Goal: Transaction & Acquisition: Purchase product/service

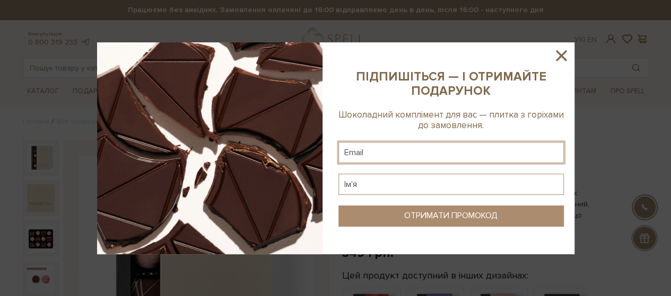
click at [390, 149] on input "text" at bounding box center [450, 152] width 225 height 21
type input "[EMAIL_ADDRESS][DOMAIN_NAME]"
click at [389, 186] on input "text" at bounding box center [450, 184] width 225 height 21
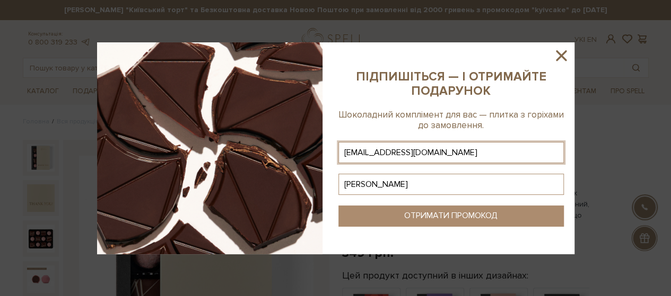
type input "Катерина"
click at [418, 213] on div "ОТРИМАТИ ПРОМОКОД" at bounding box center [450, 216] width 93 height 10
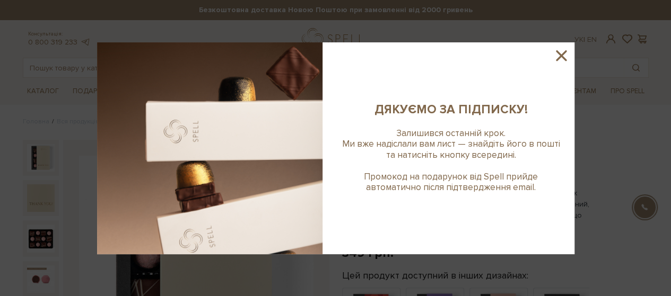
click at [563, 53] on icon at bounding box center [561, 55] width 11 height 11
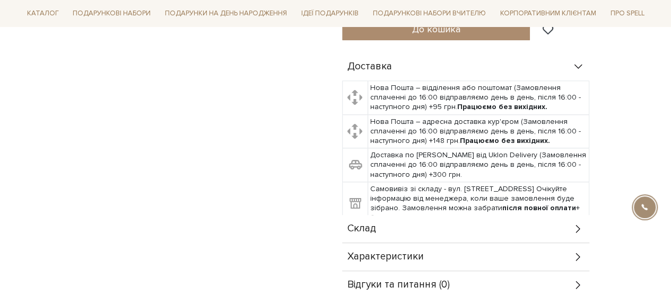
scroll to position [477, 0]
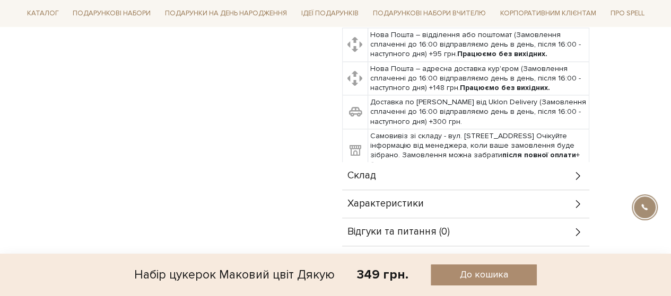
click at [568, 162] on div "Склад" at bounding box center [465, 176] width 247 height 28
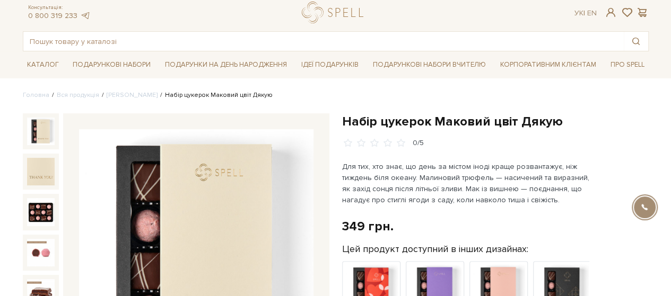
scroll to position [0, 0]
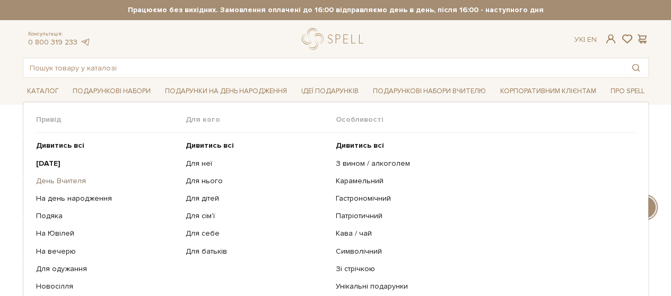
click at [63, 177] on link "День Вчителя" at bounding box center [107, 182] width 142 height 10
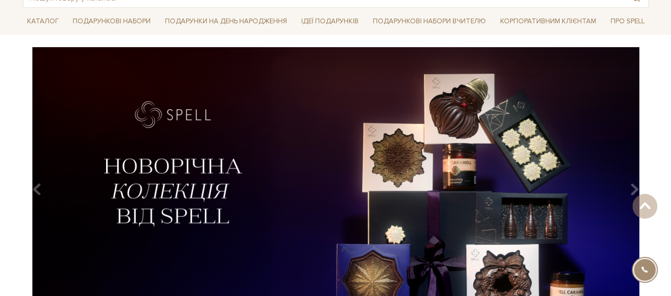
scroll to position [53, 0]
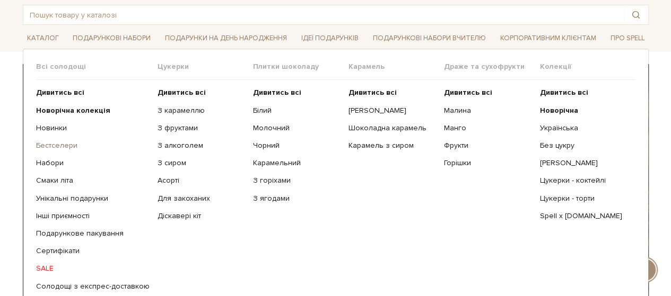
click at [67, 147] on link "Бестселери" at bounding box center [93, 146] width 114 height 10
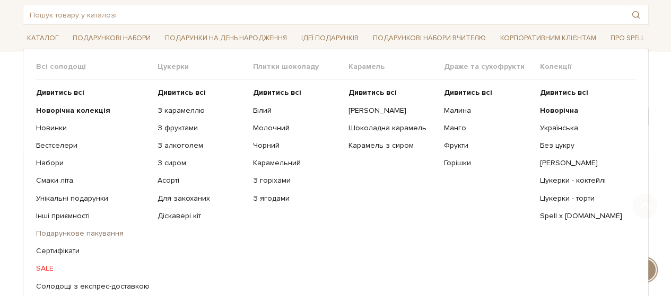
scroll to position [106, 0]
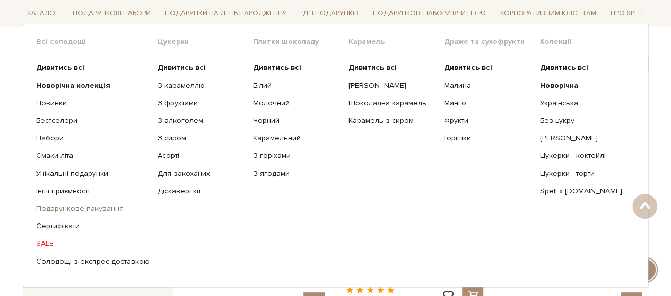
click at [85, 210] on link "Подарункове пакування" at bounding box center [93, 209] width 114 height 10
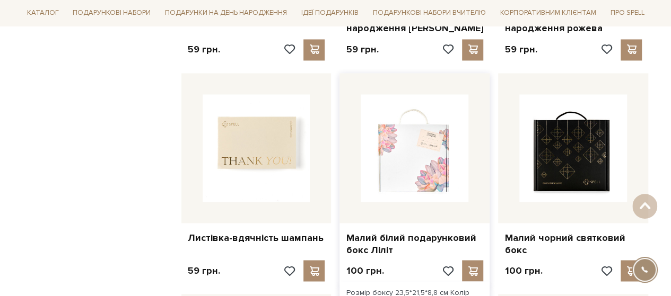
scroll to position [849, 0]
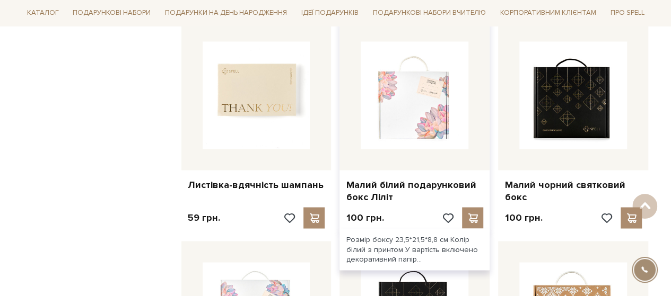
click at [394, 103] on img at bounding box center [415, 95] width 108 height 108
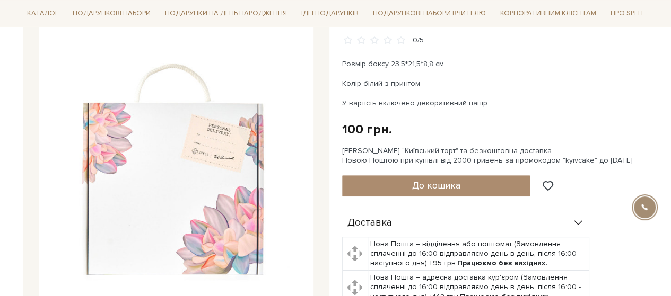
scroll to position [106, 0]
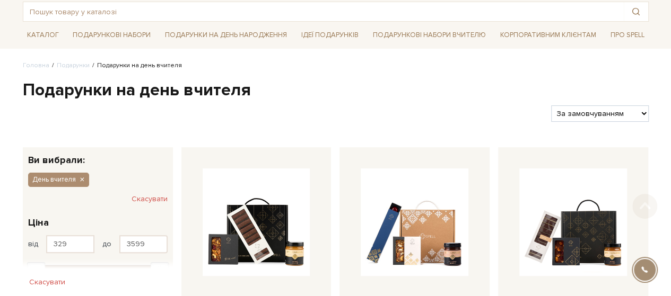
scroll to position [159, 0]
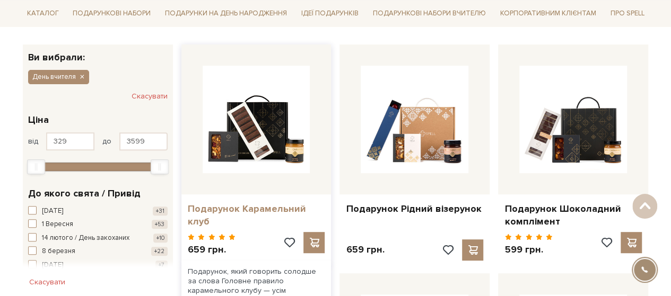
click at [271, 211] on link "Подарунок Карамельний клуб" at bounding box center [256, 215] width 137 height 25
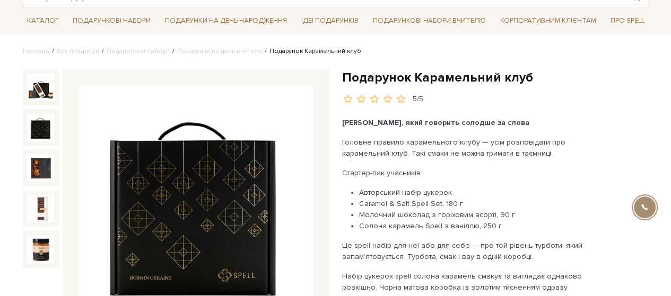
scroll to position [53, 0]
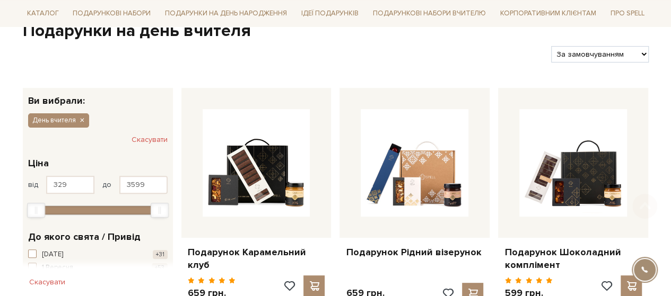
scroll to position [159, 0]
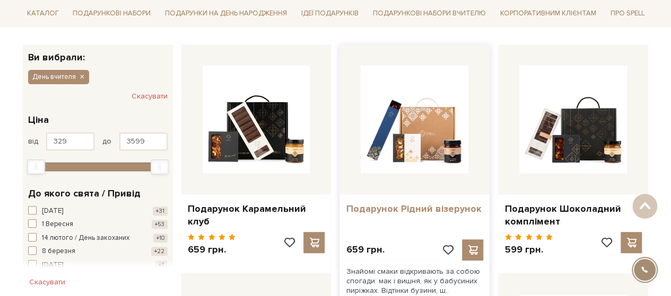
click at [423, 212] on link "Подарунок Рідний візерунок" at bounding box center [414, 209] width 137 height 12
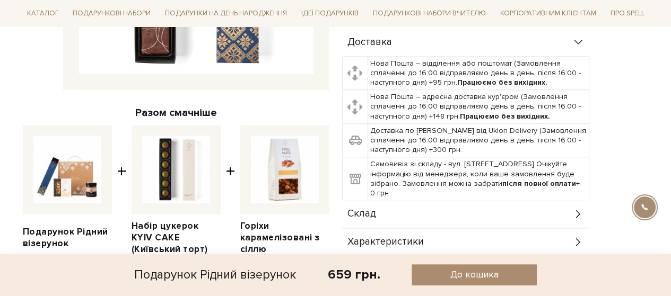
scroll to position [371, 0]
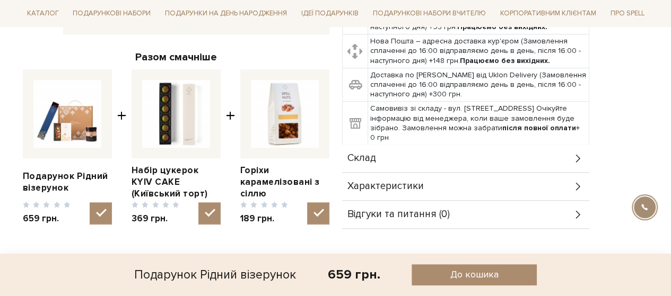
click at [578, 157] on icon at bounding box center [578, 159] width 12 height 12
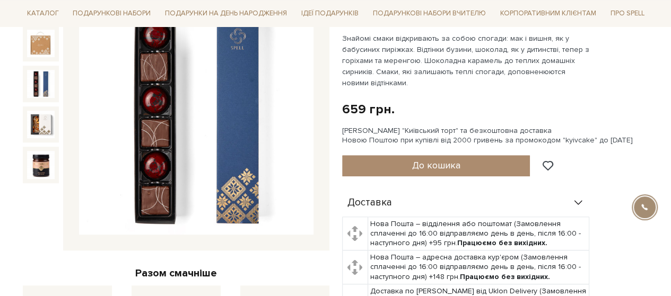
scroll to position [106, 0]
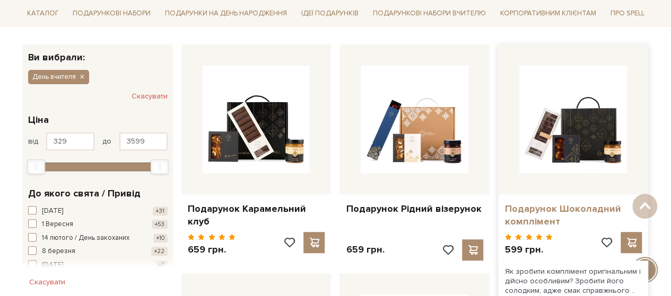
click at [569, 208] on link "Подарунок Шоколадний комплімент" at bounding box center [572, 215] width 137 height 25
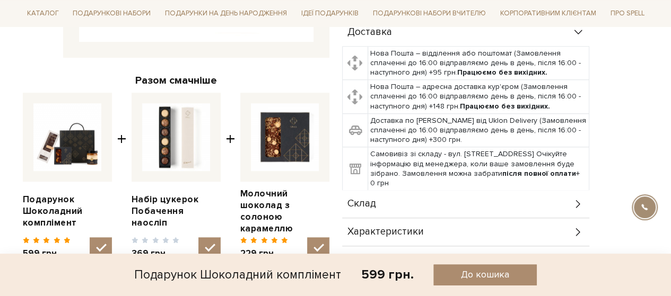
scroll to position [371, 0]
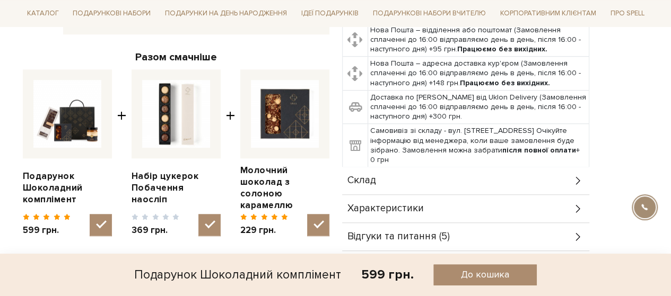
click at [487, 181] on div "Склад" at bounding box center [465, 181] width 247 height 28
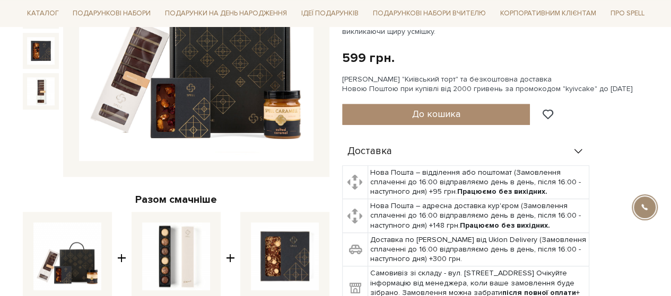
scroll to position [212, 0]
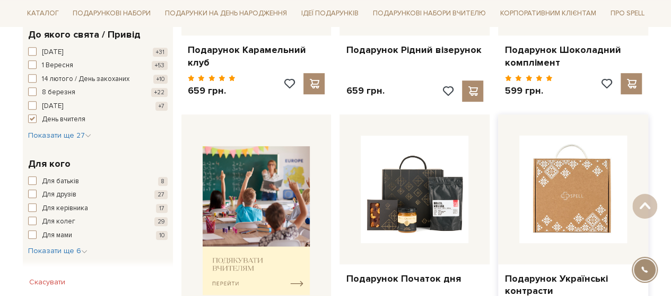
scroll to position [424, 0]
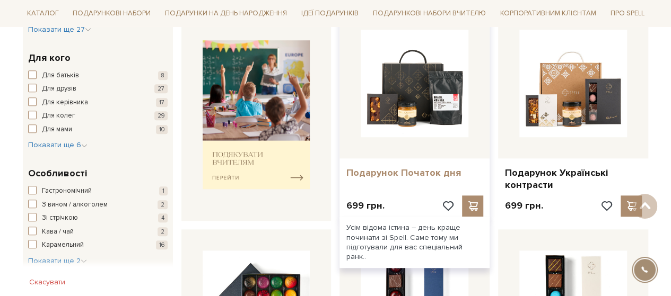
click at [408, 175] on link "Подарунок Початок дня" at bounding box center [414, 173] width 137 height 12
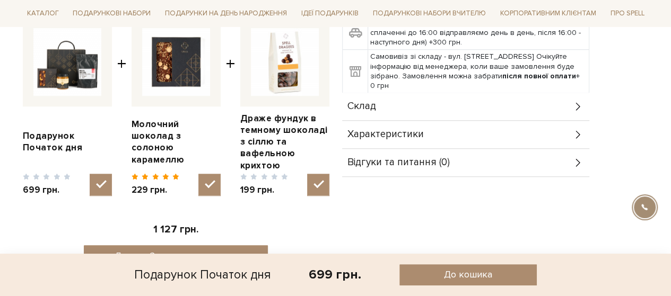
scroll to position [424, 0]
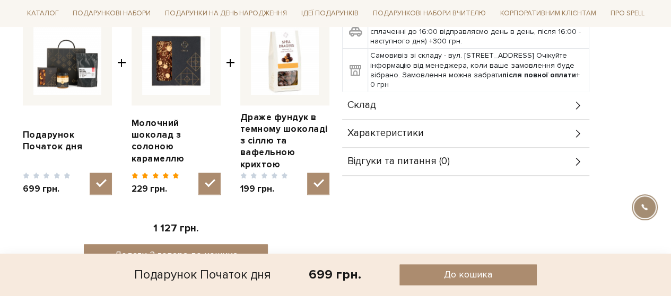
click at [442, 110] on div "Склад" at bounding box center [465, 106] width 247 height 28
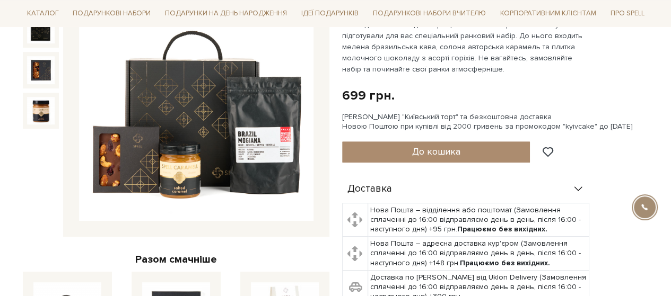
scroll to position [159, 0]
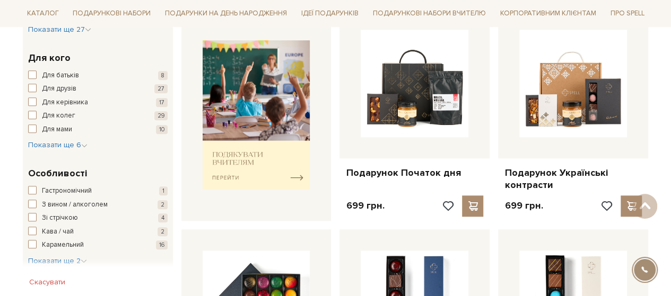
scroll to position [477, 0]
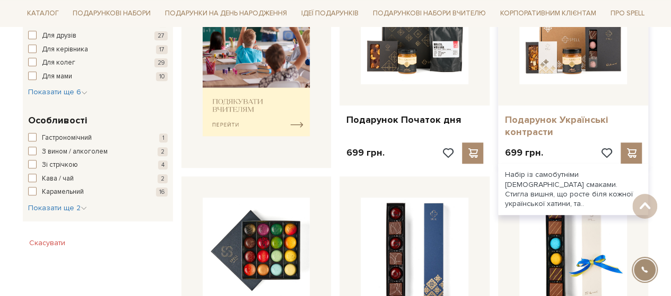
click at [583, 125] on link "Подарунок Українські контрасти" at bounding box center [572, 126] width 137 height 25
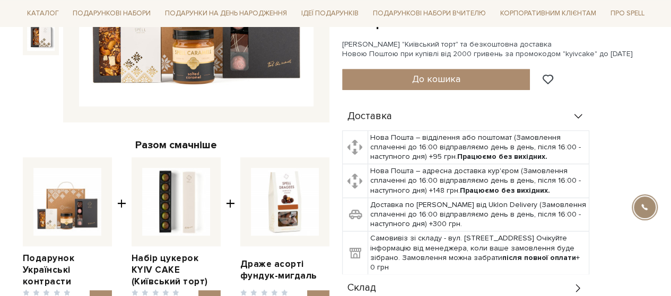
scroll to position [371, 0]
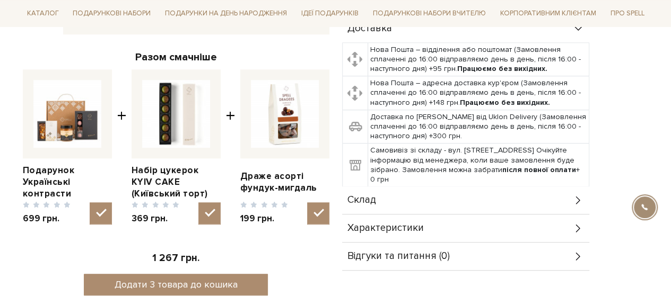
click at [463, 206] on div "Склад" at bounding box center [465, 201] width 247 height 28
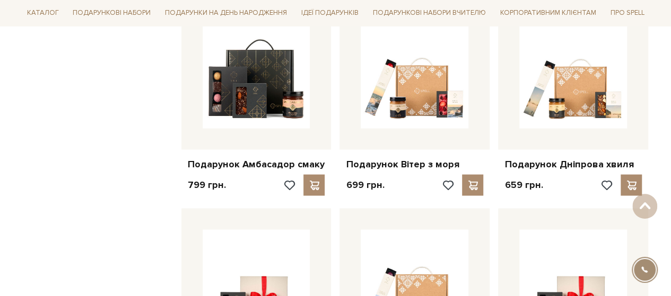
scroll to position [901, 0]
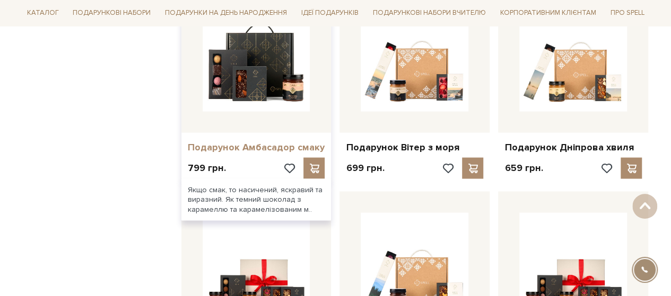
click at [250, 141] on link "Подарунок Амбасадор смаку" at bounding box center [256, 147] width 137 height 12
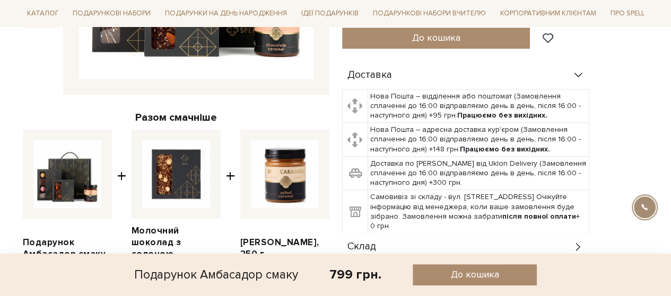
scroll to position [371, 0]
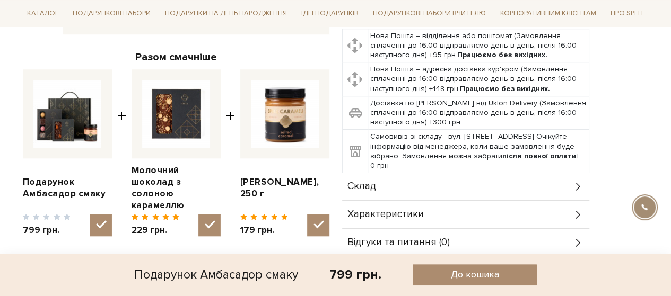
click at [461, 173] on div "Склад" at bounding box center [465, 187] width 247 height 28
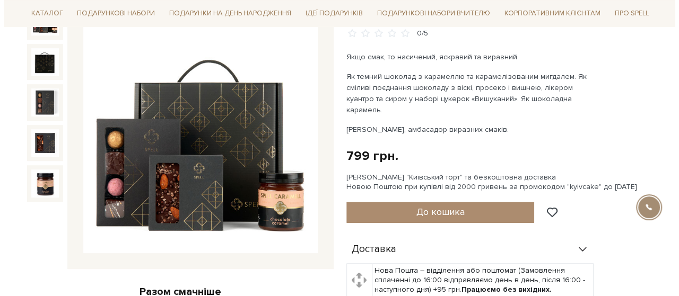
scroll to position [159, 0]
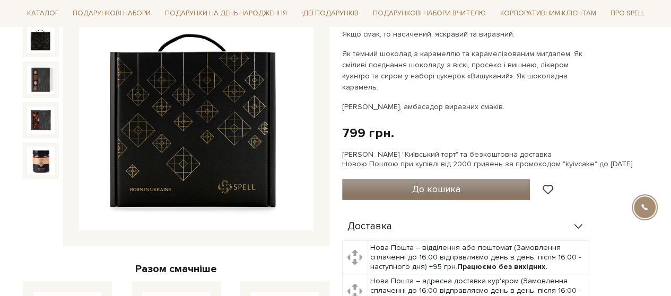
click at [444, 184] on span "До кошика" at bounding box center [436, 190] width 48 height 12
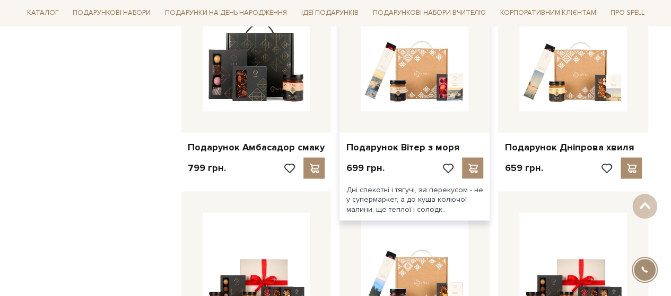
click at [418, 198] on div "Дні спекотні і тягучі, за перекусом - не у супермаркет, а до куща колючої малин…" at bounding box center [414, 200] width 150 height 42
click at [423, 149] on link "Подарунок Вітер з моря" at bounding box center [414, 147] width 137 height 12
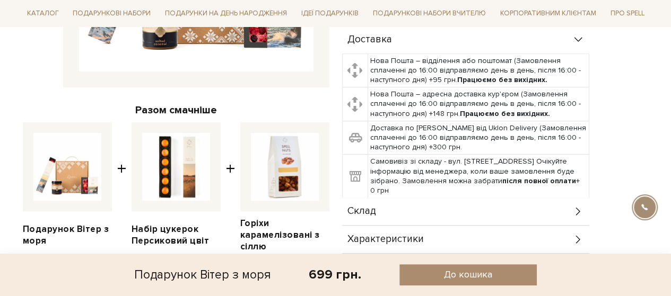
scroll to position [371, 0]
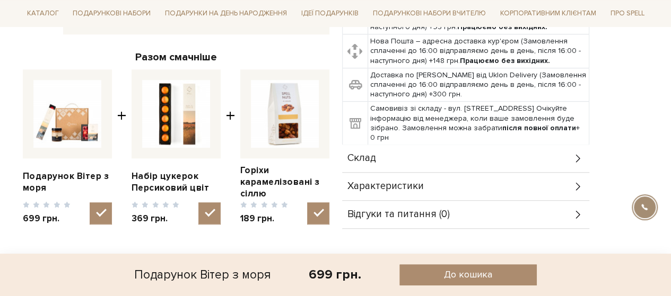
click at [421, 150] on div "Склад" at bounding box center [465, 159] width 247 height 28
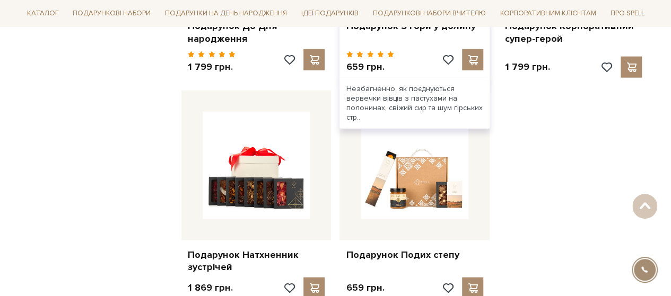
scroll to position [1272, 0]
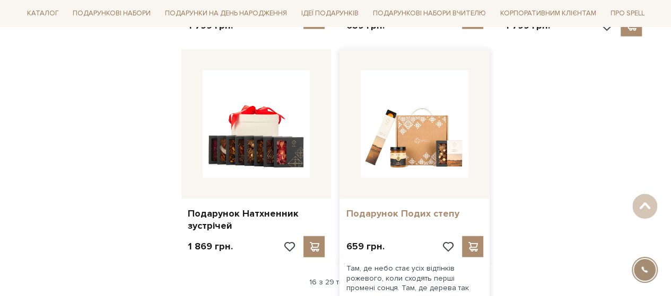
click at [407, 218] on link "Подарунок Подих степу" at bounding box center [414, 214] width 137 height 12
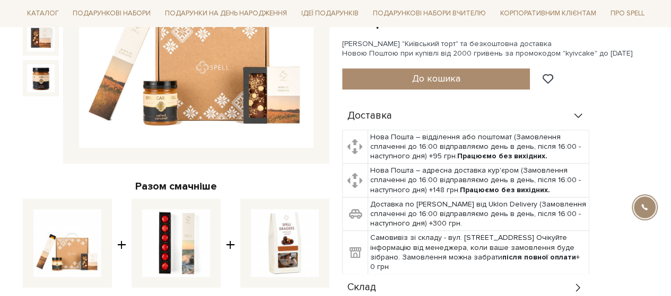
scroll to position [318, 0]
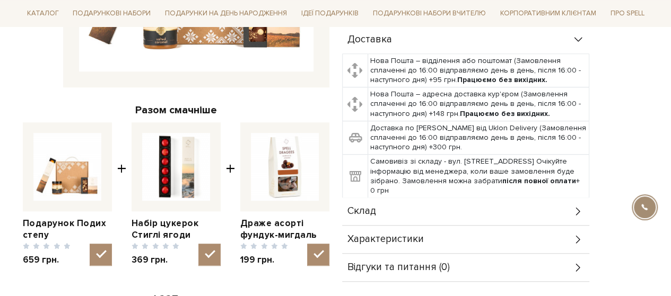
click at [427, 208] on div "Склад" at bounding box center [465, 212] width 247 height 28
